Goal: Task Accomplishment & Management: Manage account settings

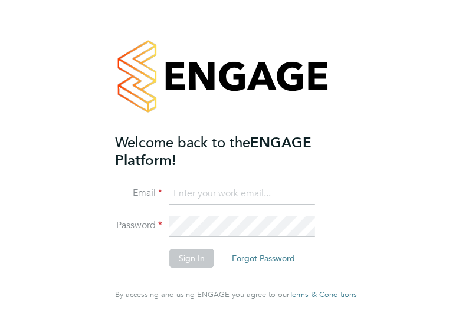
type input "[EMAIL_ADDRESS][DOMAIN_NAME]"
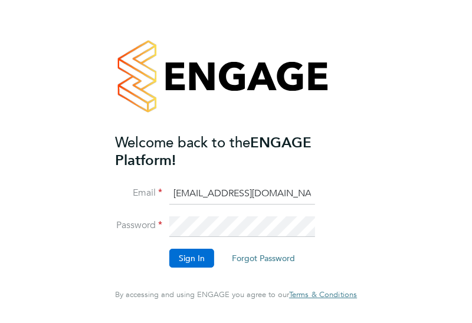
click at [189, 257] on button "Sign In" at bounding box center [191, 258] width 45 height 19
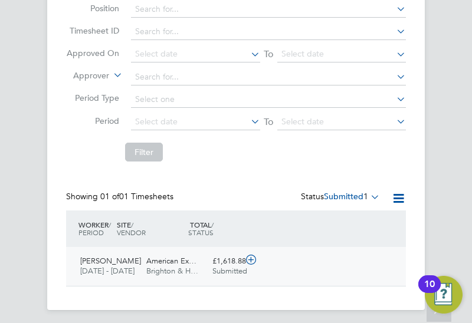
scroll to position [165, 0]
click at [224, 267] on div "Submitted" at bounding box center [227, 272] width 30 height 10
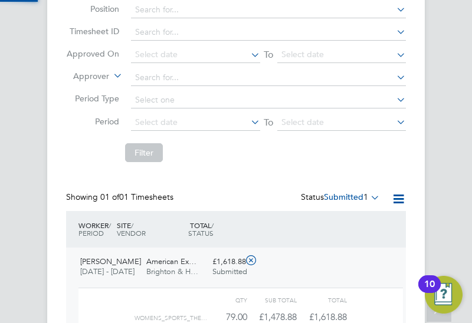
scroll to position [20, 76]
click at [141, 257] on div "[PERSON_NAME] Sports Therapist (W&G) [DATE] - [DATE]" at bounding box center [109, 266] width 66 height 29
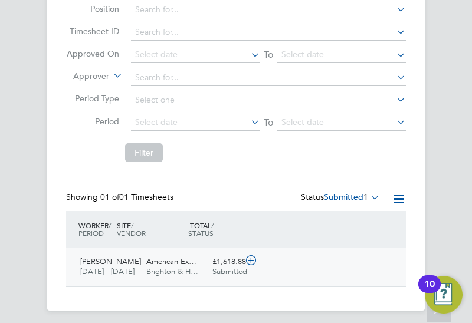
click at [213, 267] on div "Submitted" at bounding box center [227, 272] width 30 height 10
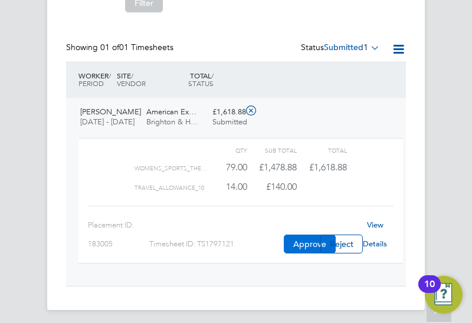
scroll to position [314, 0]
click at [302, 240] on button "Approve" at bounding box center [310, 244] width 52 height 19
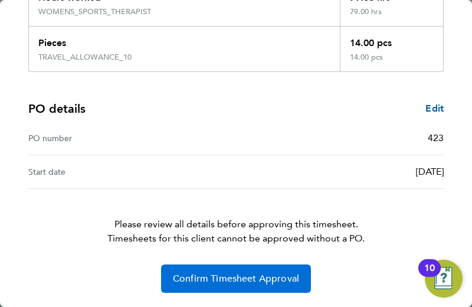
scroll to position [232, 0]
click at [276, 274] on span "Confirm Timesheet Approval" at bounding box center [236, 279] width 126 height 12
